Goal: Task Accomplishment & Management: Manage account settings

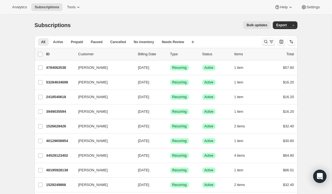
click at [266, 42] on icon "Search and filter results" at bounding box center [266, 42] width 6 height 6
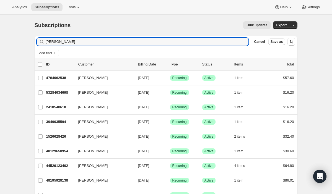
type input "[PERSON_NAME]"
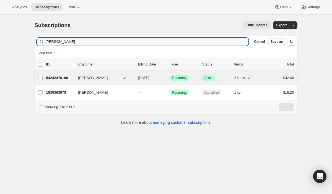
click at [51, 79] on p "54242476106" at bounding box center [60, 78] width 28 height 6
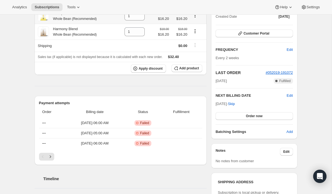
scroll to position [70, 0]
click at [265, 116] on button "Order now" at bounding box center [254, 116] width 77 height 8
click at [265, 116] on span "Click to confirm" at bounding box center [254, 116] width 25 height 4
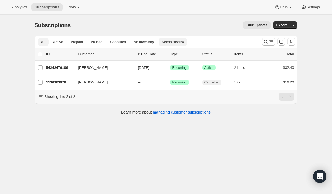
click at [177, 43] on span "Needs Review" at bounding box center [173, 42] width 22 height 4
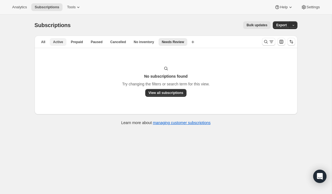
click at [55, 40] on span "Active" at bounding box center [58, 42] width 10 height 4
